Goal: Task Accomplishment & Management: Manage account settings

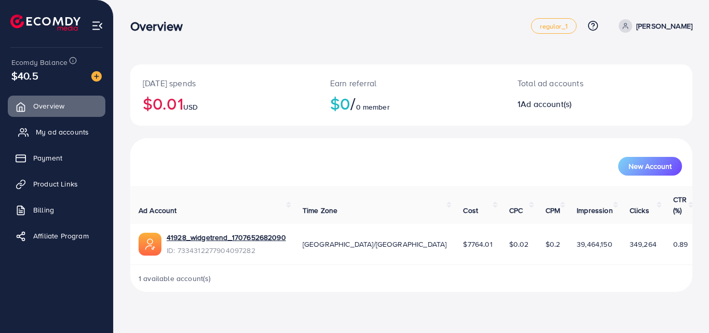
click at [39, 128] on span "My ad accounts" at bounding box center [62, 132] width 53 height 10
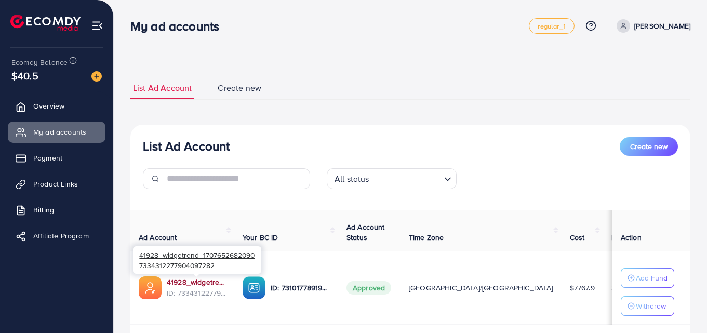
click at [195, 281] on link "41928_widgetrend_1707652682090" at bounding box center [196, 282] width 59 height 10
